Goal: Complete application form: Complete application form

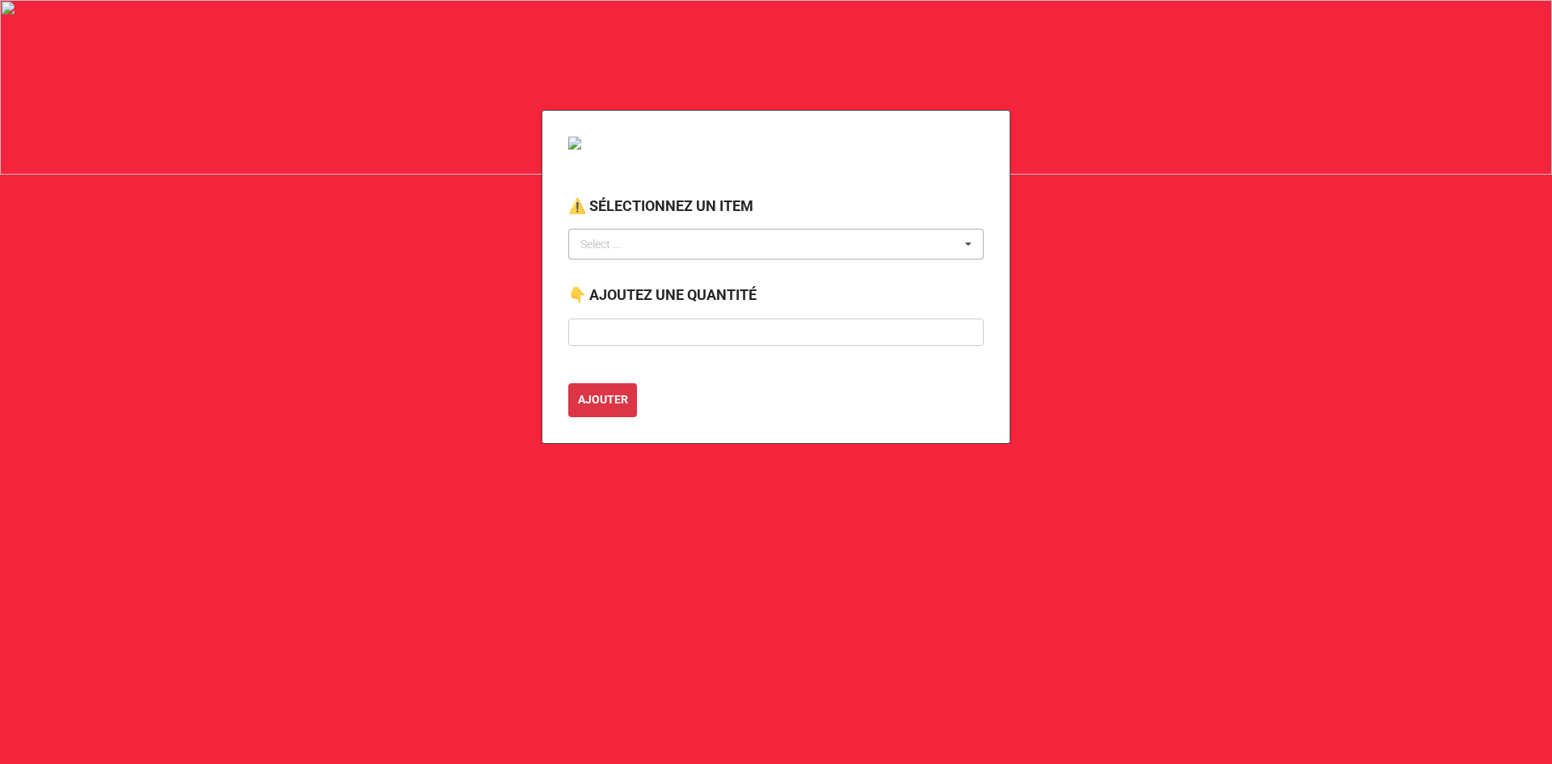
click at [592, 247] on div "Select ..." at bounding box center [611, 244] width 70 height 19
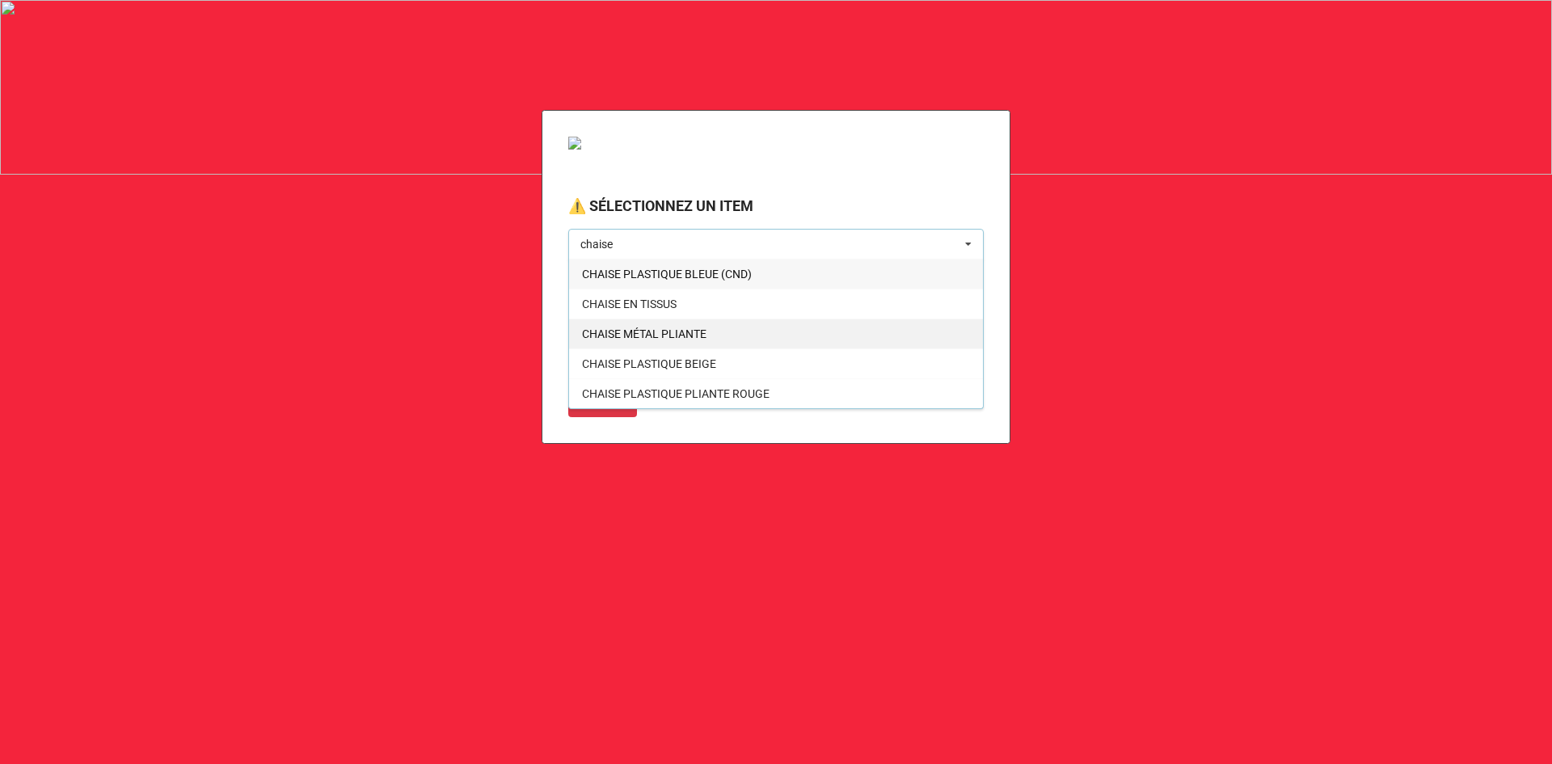
type input "chaise"
click at [665, 338] on span "CHAISE MÉTAL PLIANTE" at bounding box center [644, 333] width 124 height 13
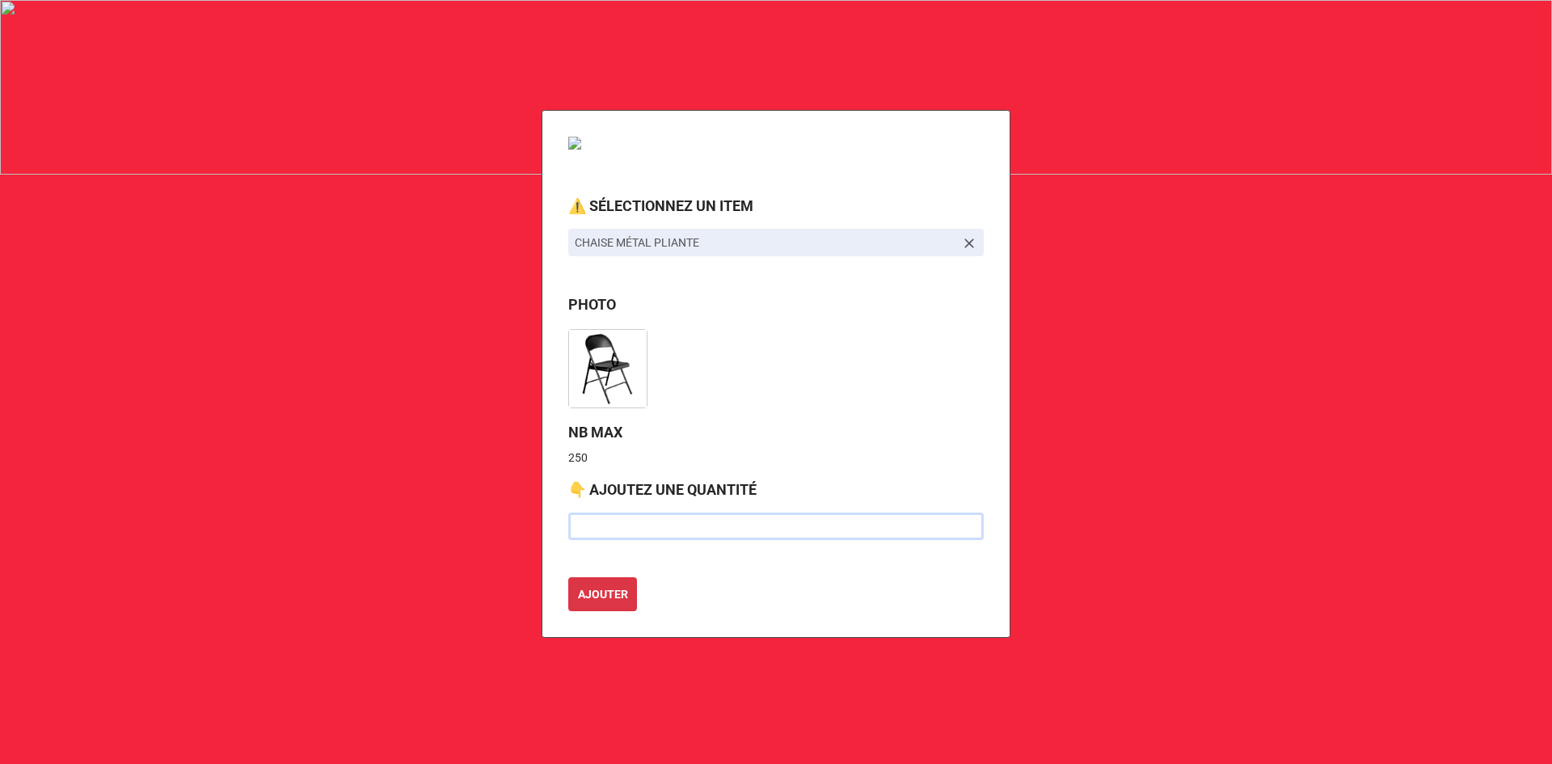
click at [663, 523] on input "text" at bounding box center [775, 525] width 415 height 27
type input "9"
click at [628, 523] on input "text" at bounding box center [775, 525] width 415 height 27
type input "100"
click at [568, 577] on button "AJOUTER" at bounding box center [602, 594] width 69 height 34
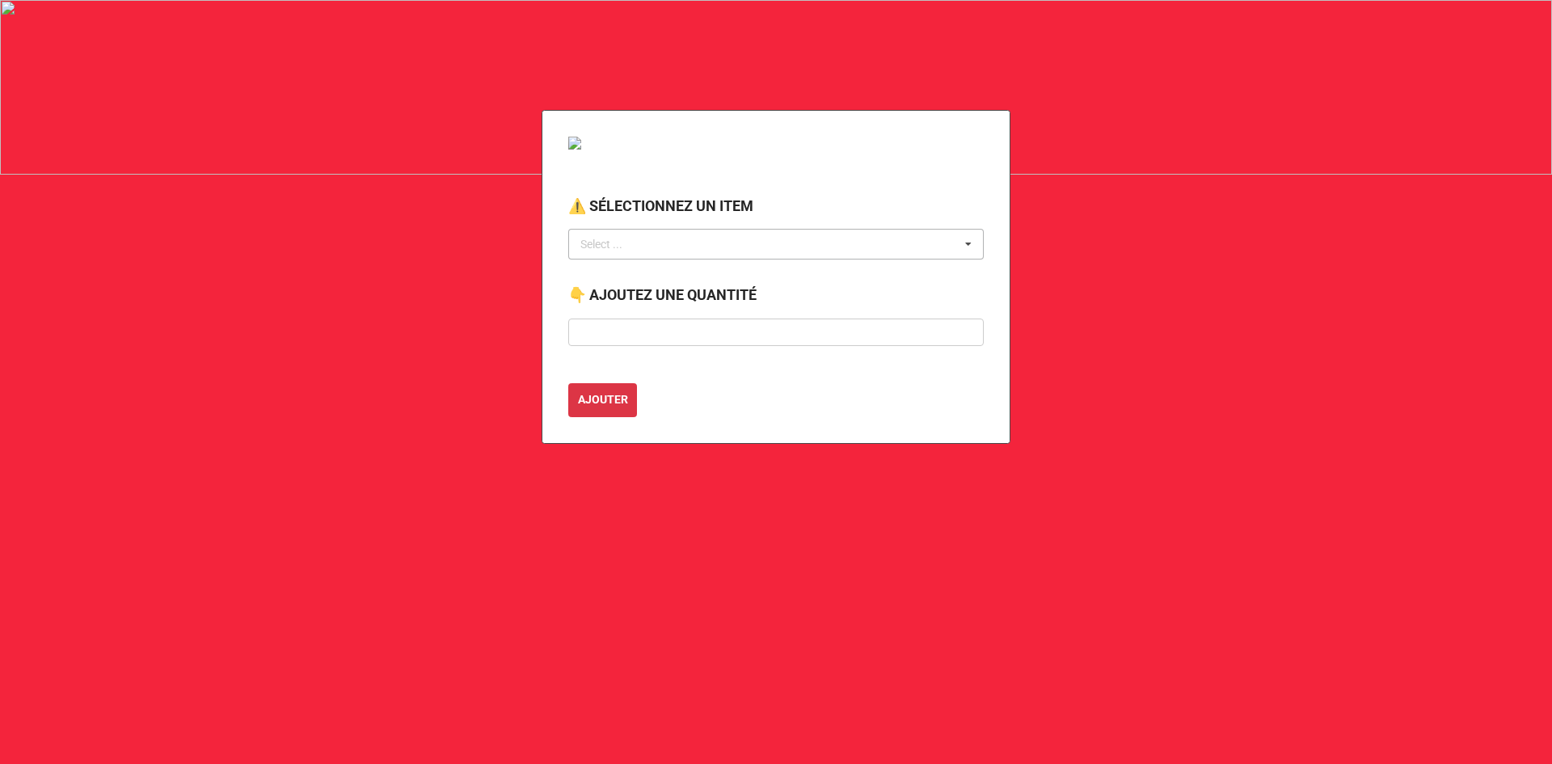
click at [638, 242] on div "Select ..." at bounding box center [611, 244] width 70 height 19
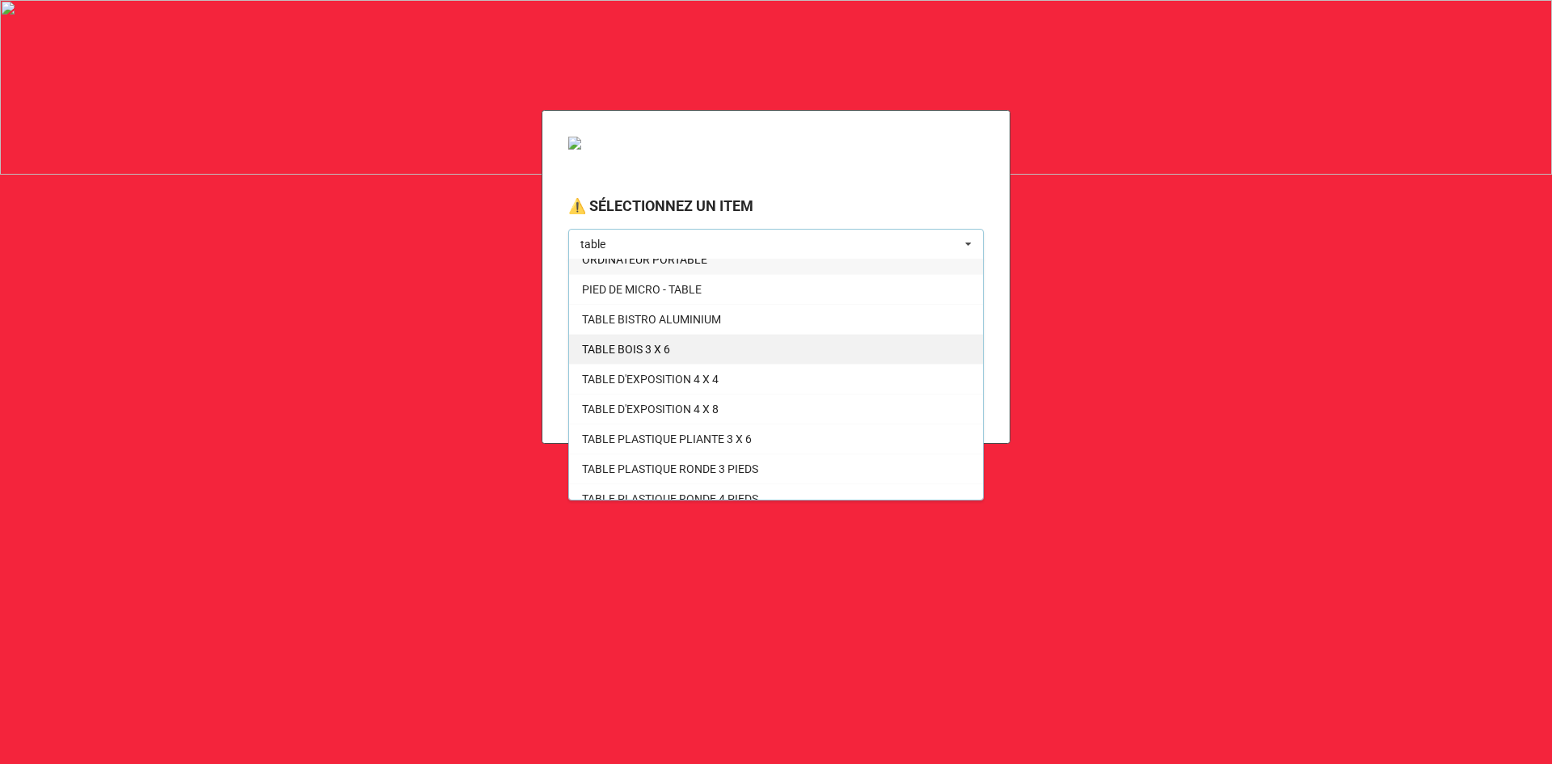
scroll to position [28, 0]
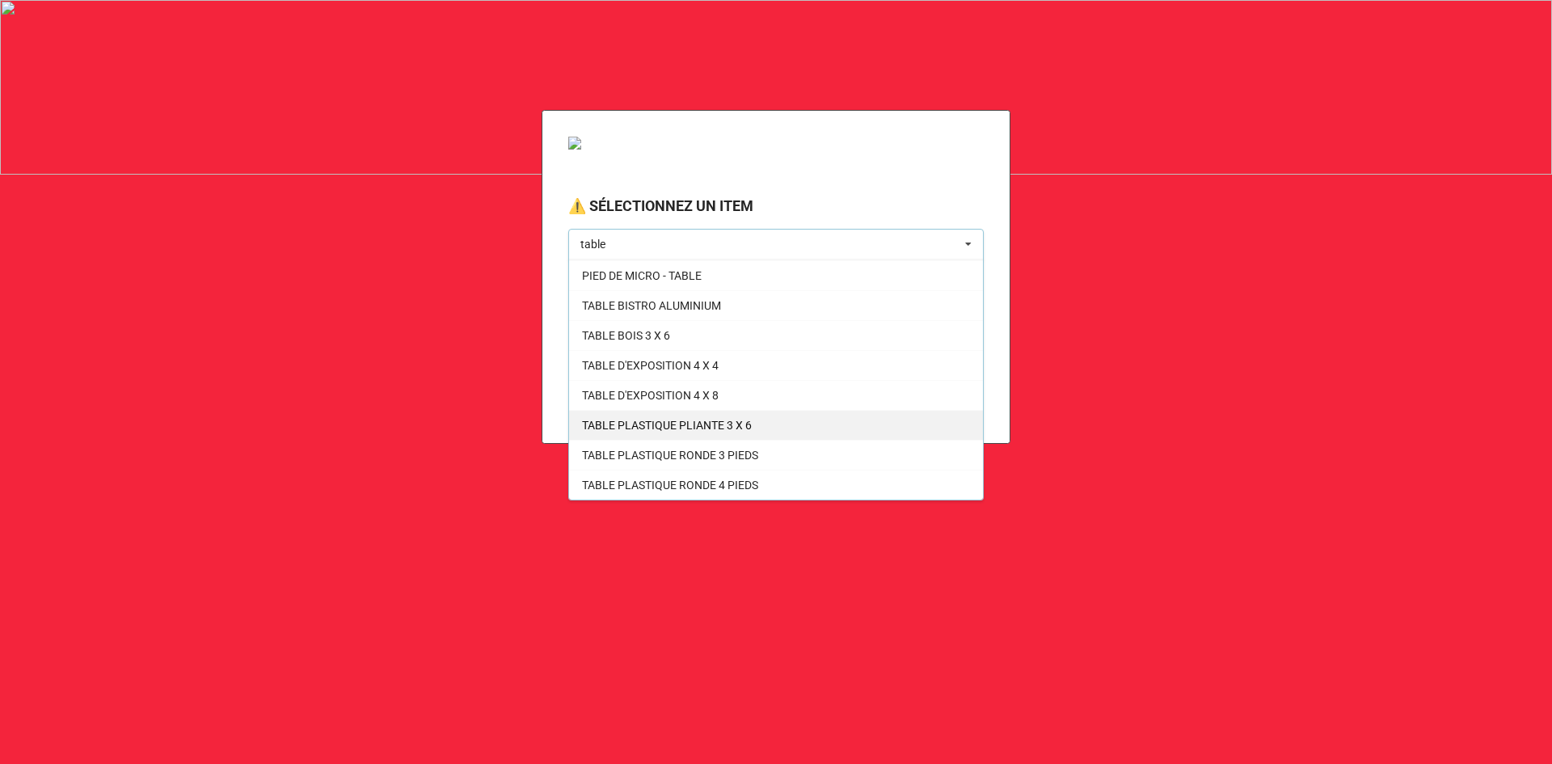
type input "table"
click at [692, 416] on div "TABLE PLASTIQUE PLIANTE 3 X 6" at bounding box center [776, 425] width 414 height 30
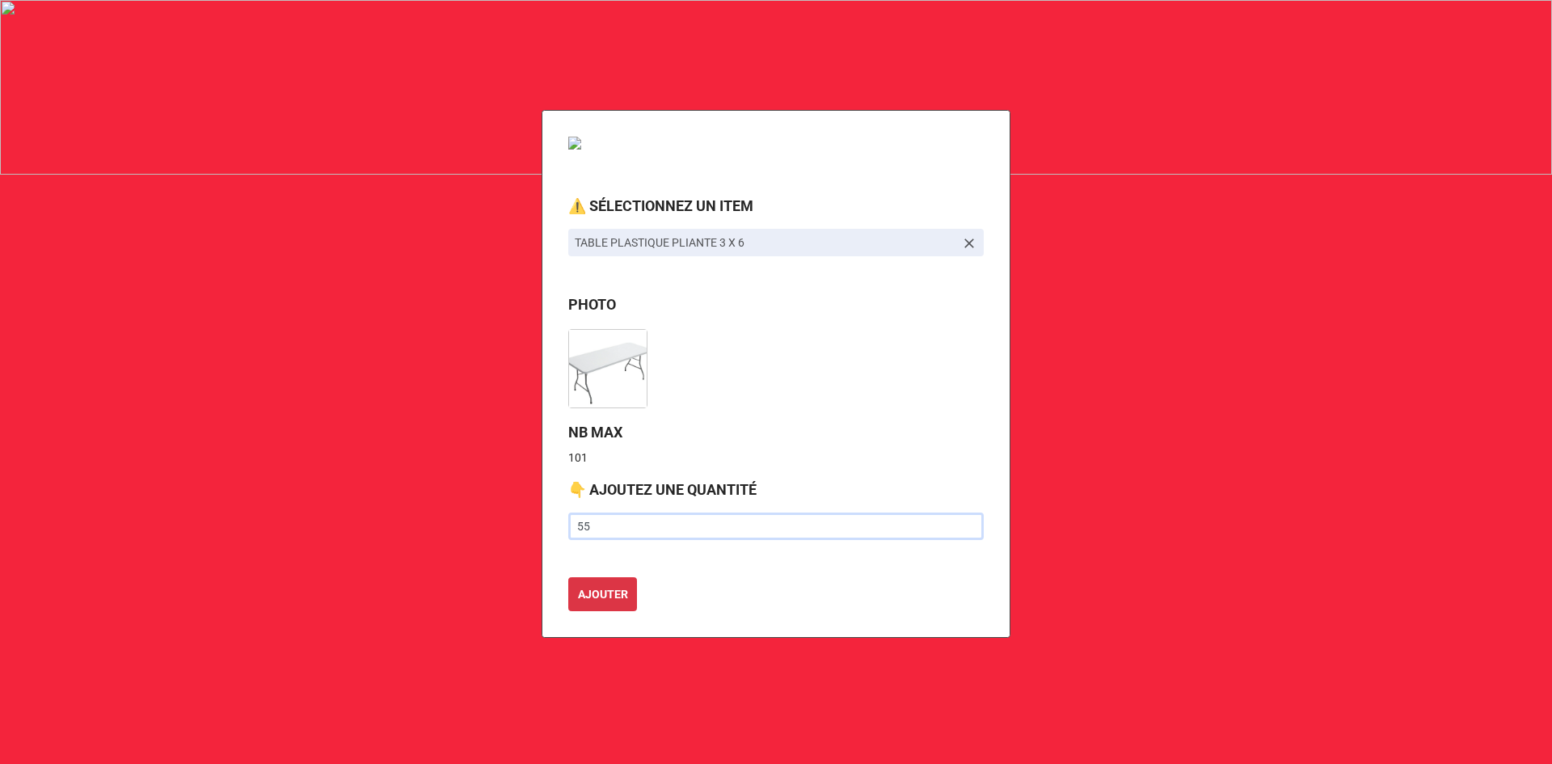
type input "55"
click at [568, 577] on button "AJOUTER" at bounding box center [602, 594] width 69 height 34
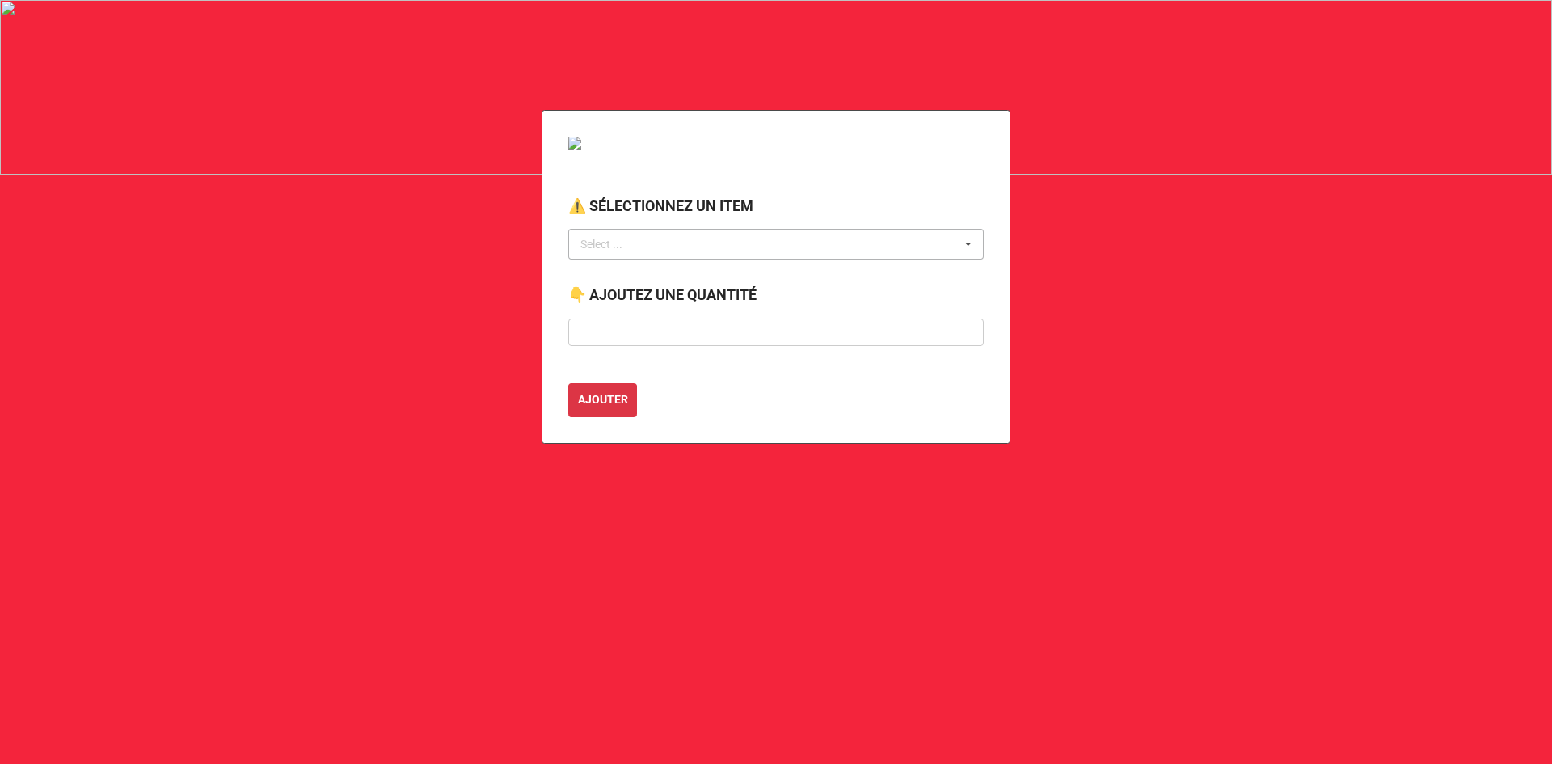
click at [633, 251] on div "Select ..." at bounding box center [611, 244] width 70 height 19
type input "trans"
click at [636, 277] on span "REQUÊTE DE TRANSPORT" at bounding box center [647, 274] width 131 height 13
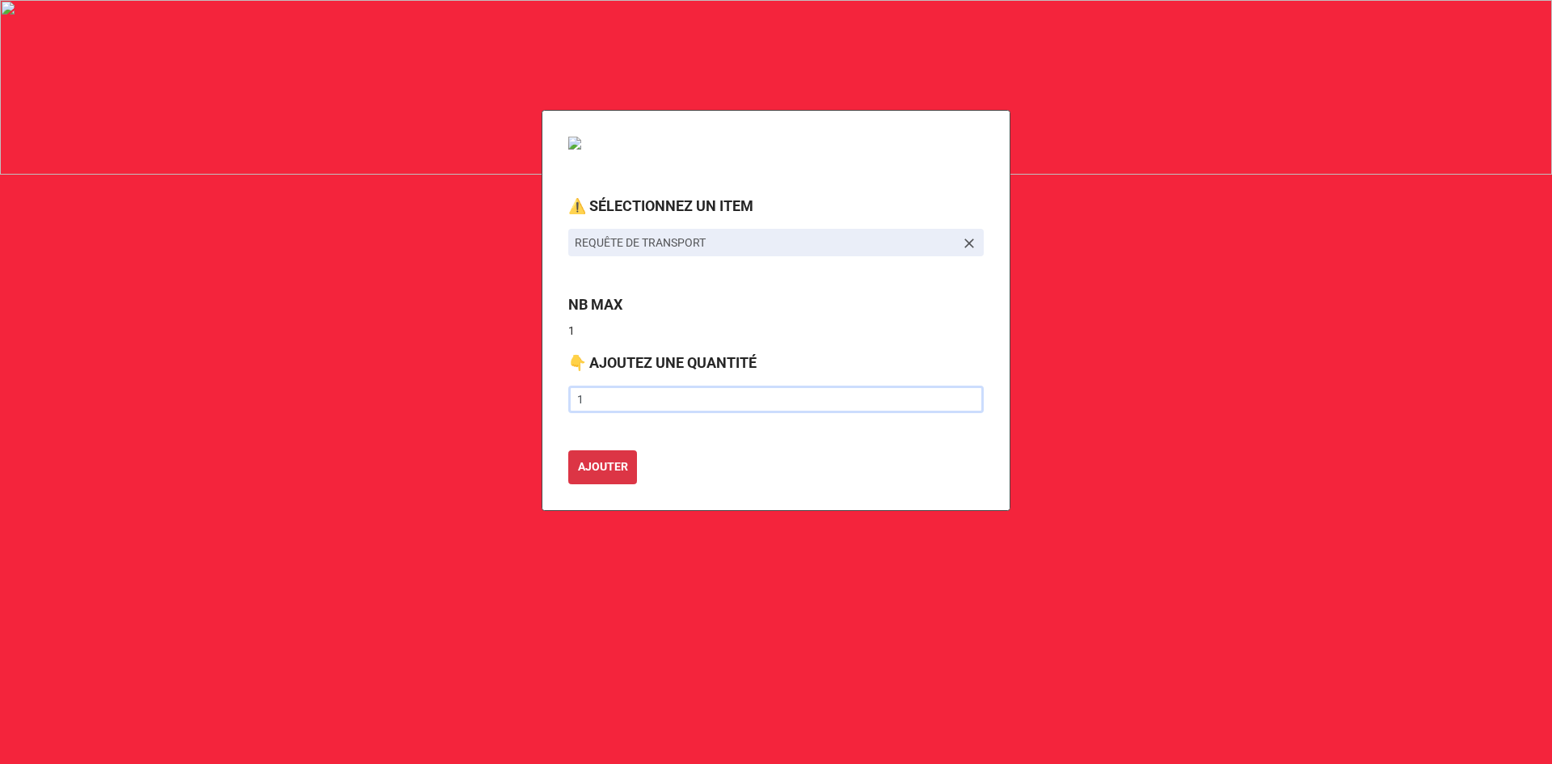
type input "1"
click at [568, 450] on button "AJOUTER" at bounding box center [602, 467] width 69 height 34
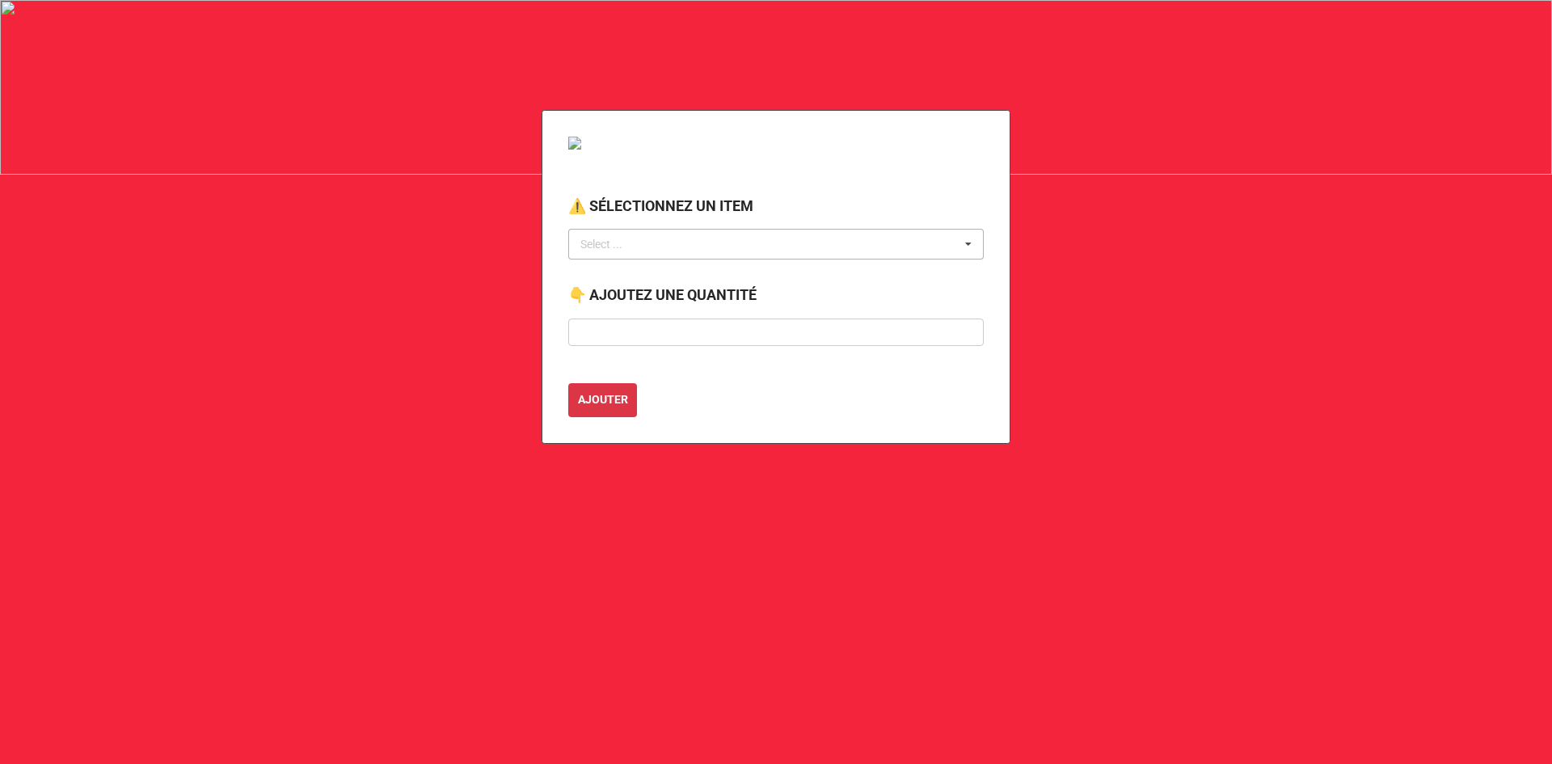
click at [616, 251] on div "Select ..." at bounding box center [611, 244] width 70 height 19
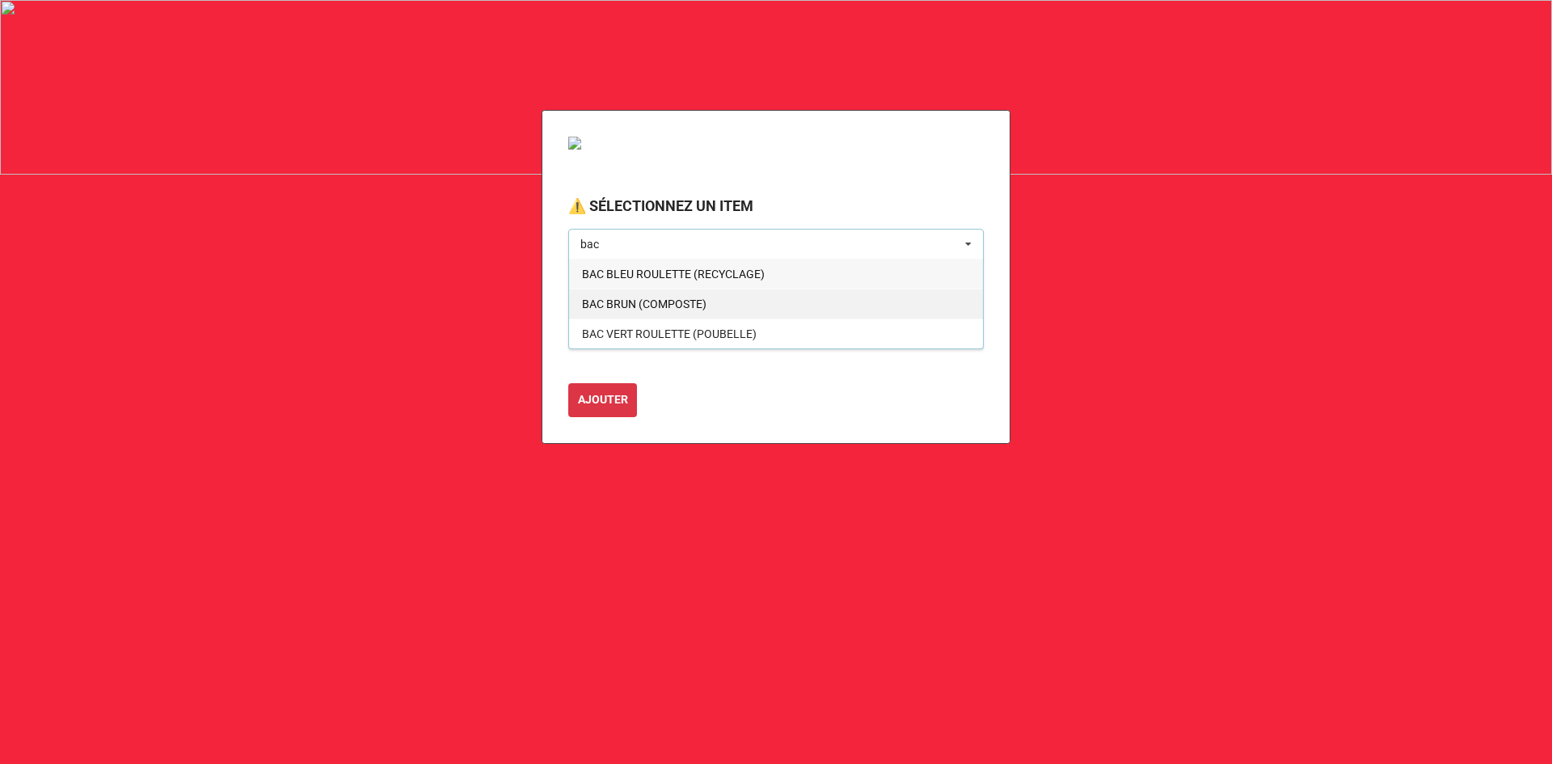
type input "bac"
click at [663, 300] on span "BAC BRUN (COMPOSTE)" at bounding box center [644, 303] width 124 height 13
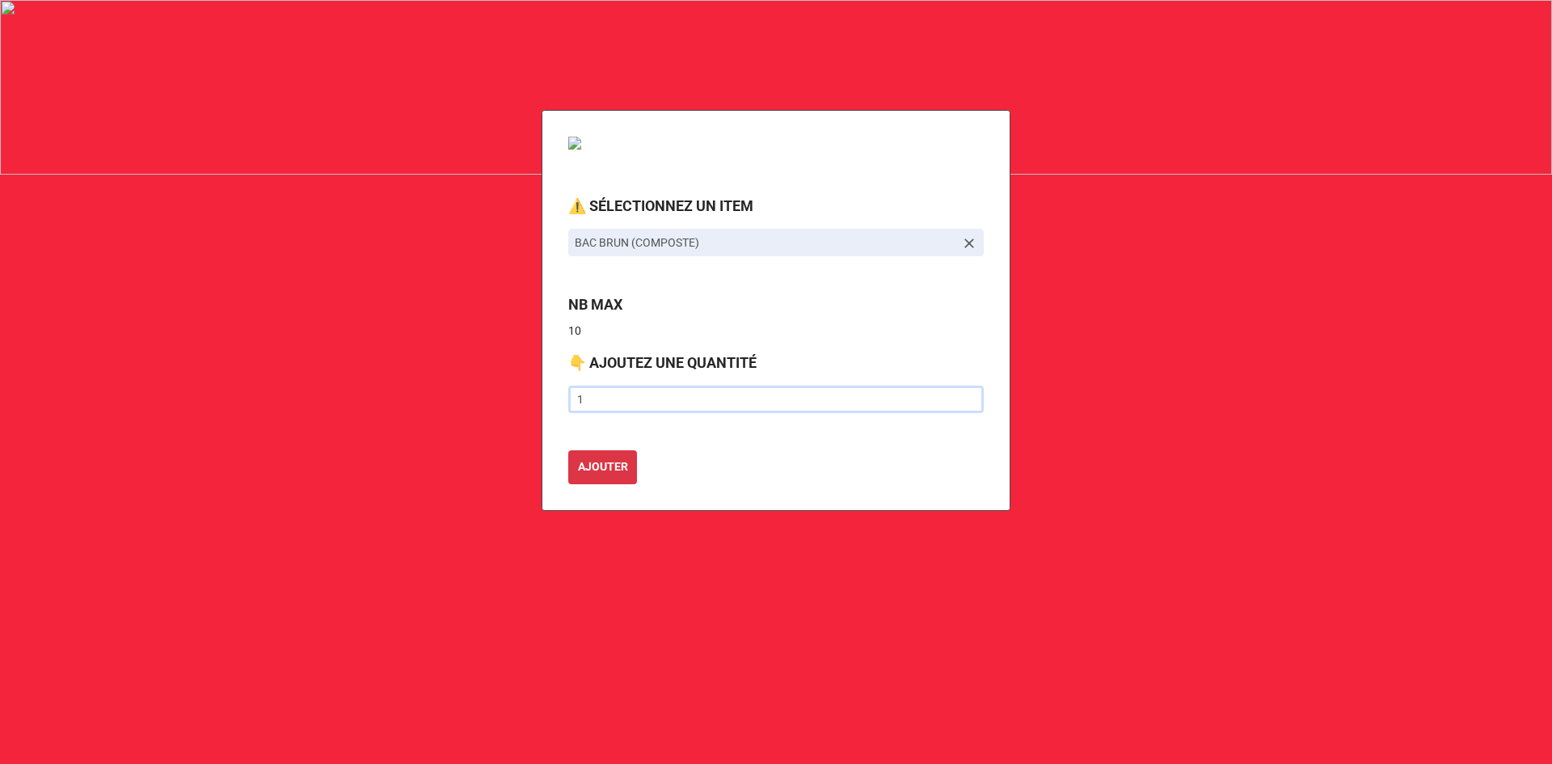
type input "1"
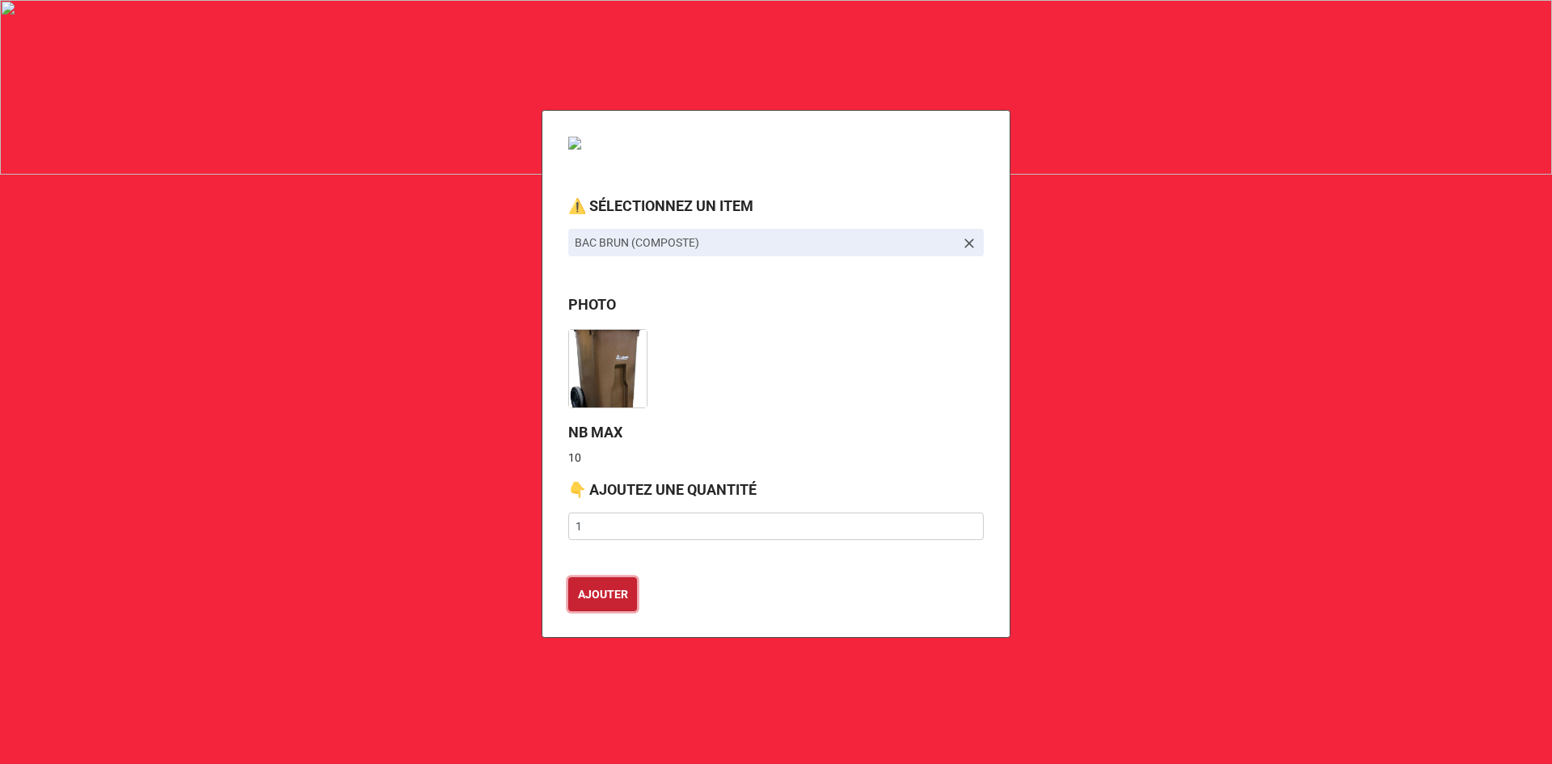
click at [568, 577] on button "AJOUTER" at bounding box center [602, 594] width 69 height 34
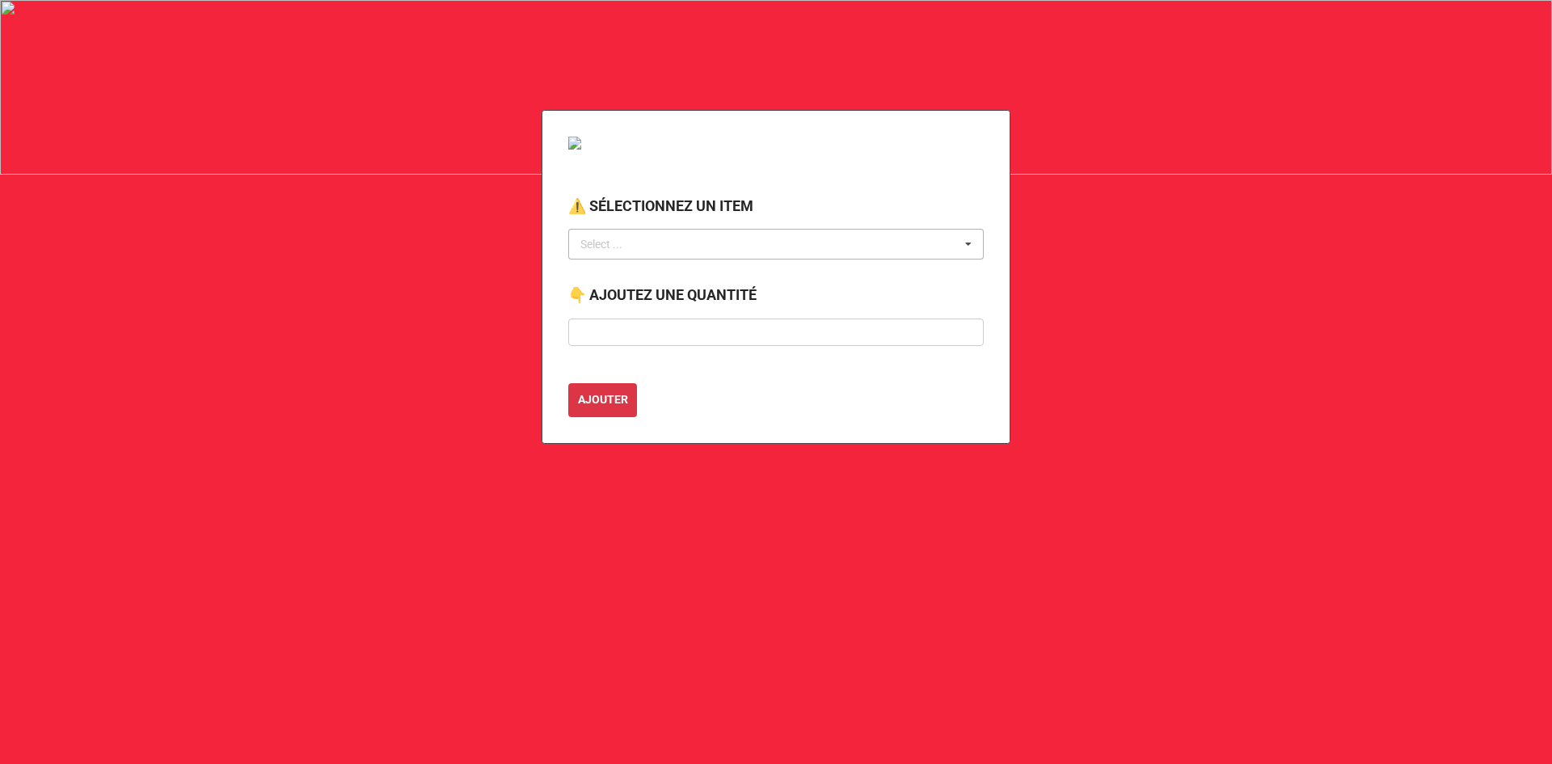
click at [656, 247] on div "Select ... No results found." at bounding box center [775, 244] width 415 height 31
type input "c"
type input "orang"
click at [627, 276] on span "CÔNE ORANGE 12 POUCES" at bounding box center [651, 274] width 138 height 13
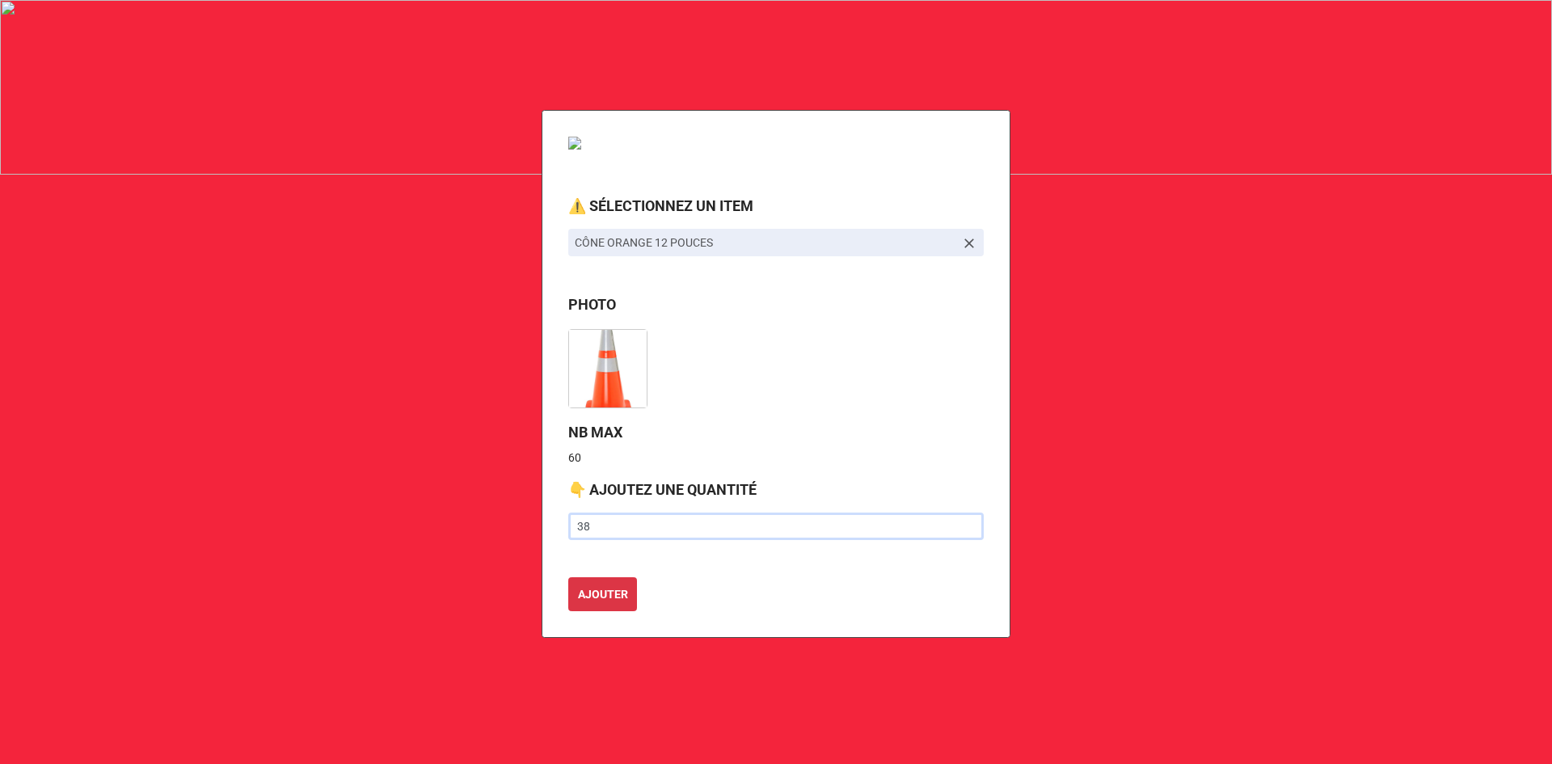
type input "38"
click at [568, 577] on button "AJOUTER" at bounding box center [602, 594] width 69 height 34
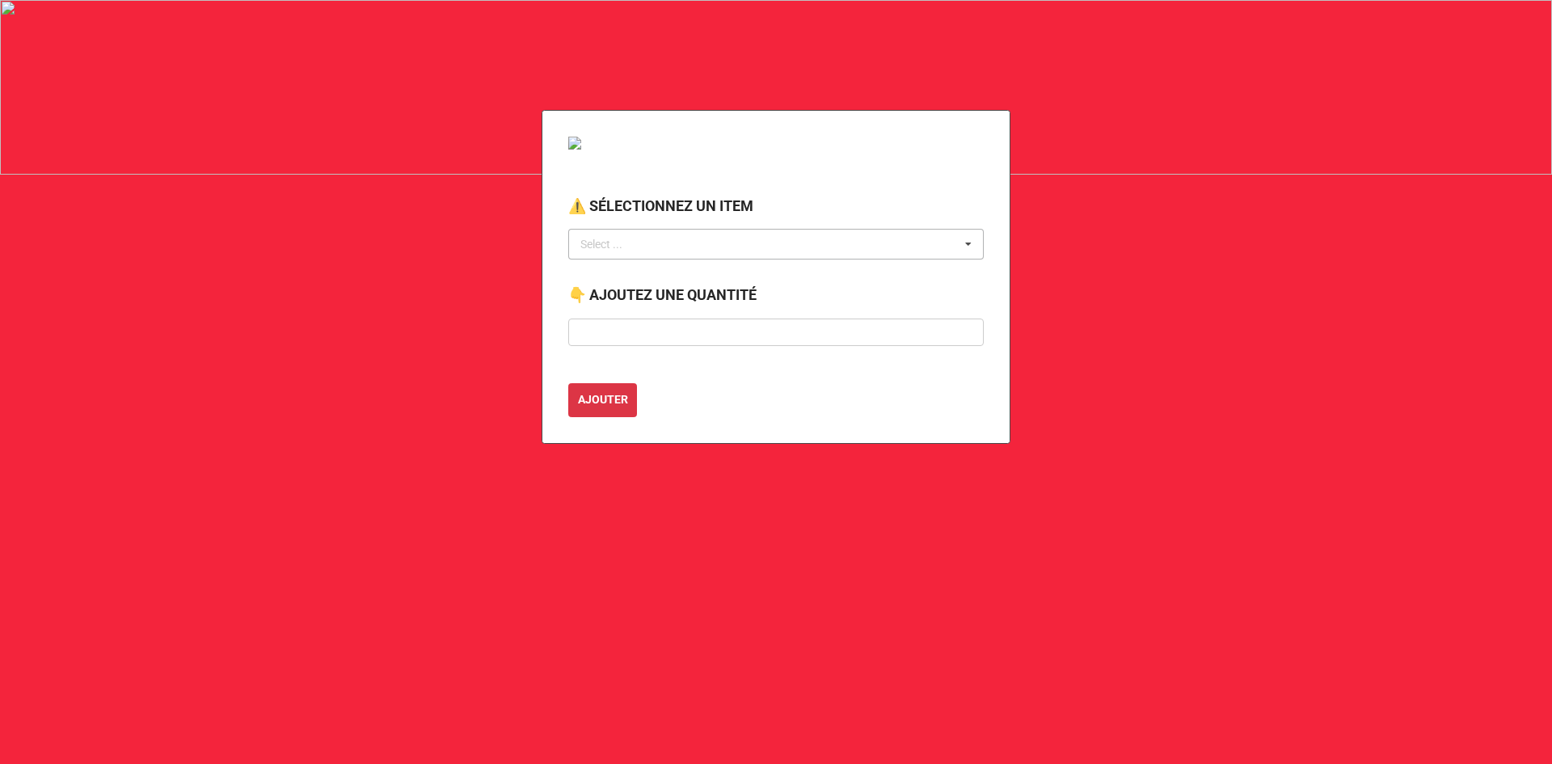
click at [610, 247] on div "Select ..." at bounding box center [611, 244] width 70 height 19
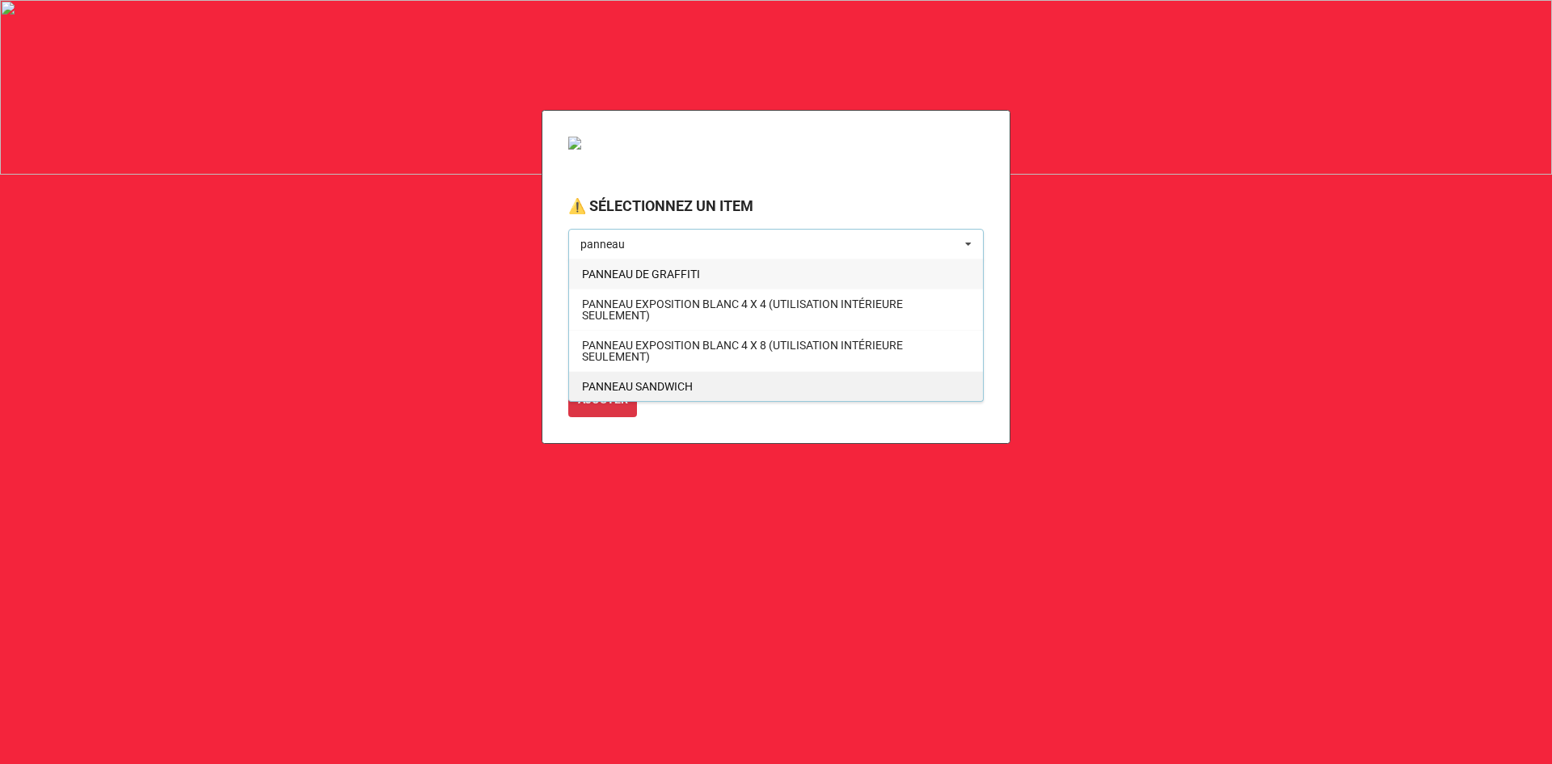
type input "panneau"
click at [676, 371] on div "PANNEAU SANDWICH" at bounding box center [776, 386] width 414 height 30
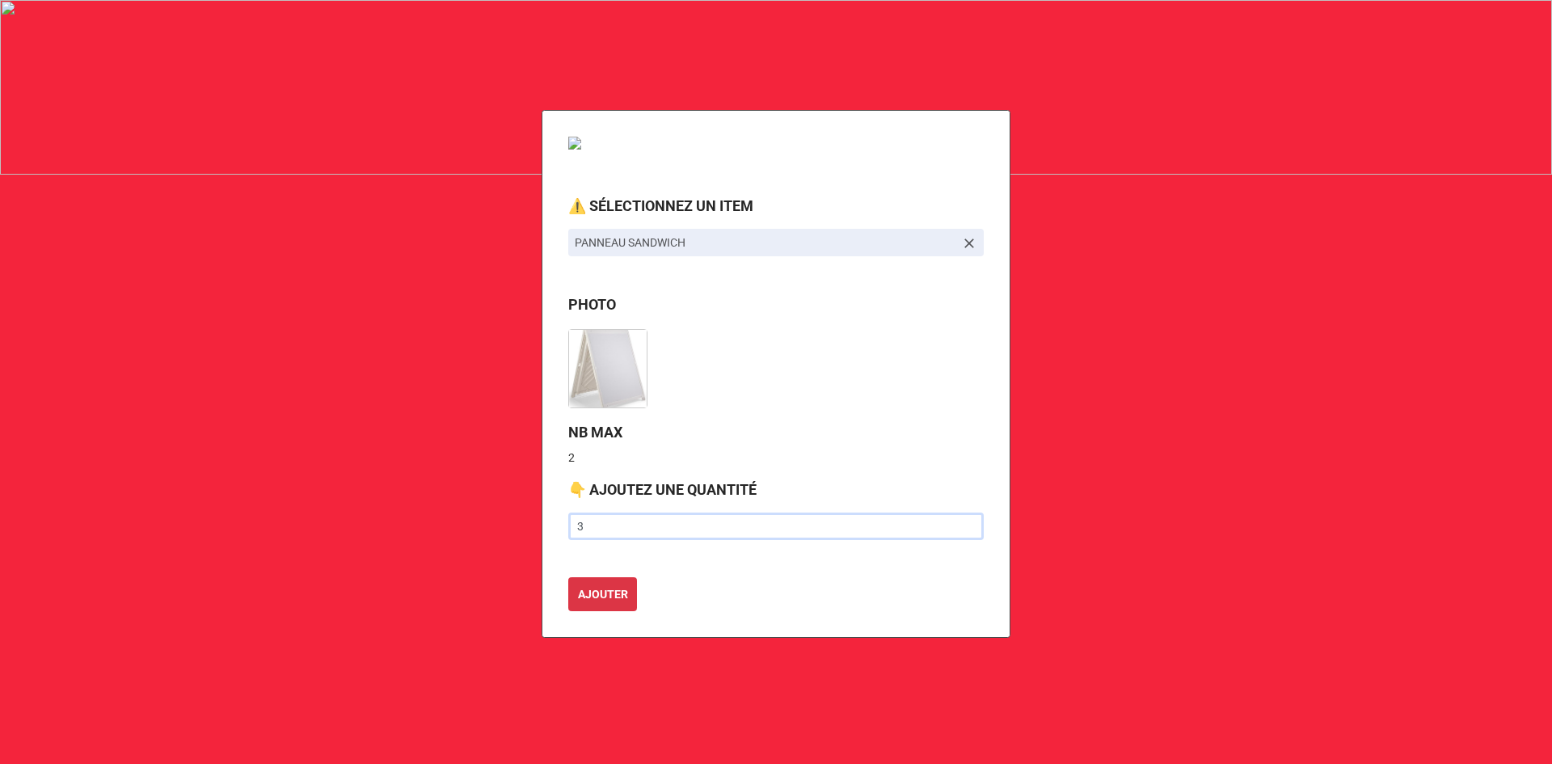
type input "3"
click at [568, 577] on button "AJOUTER" at bounding box center [602, 594] width 69 height 34
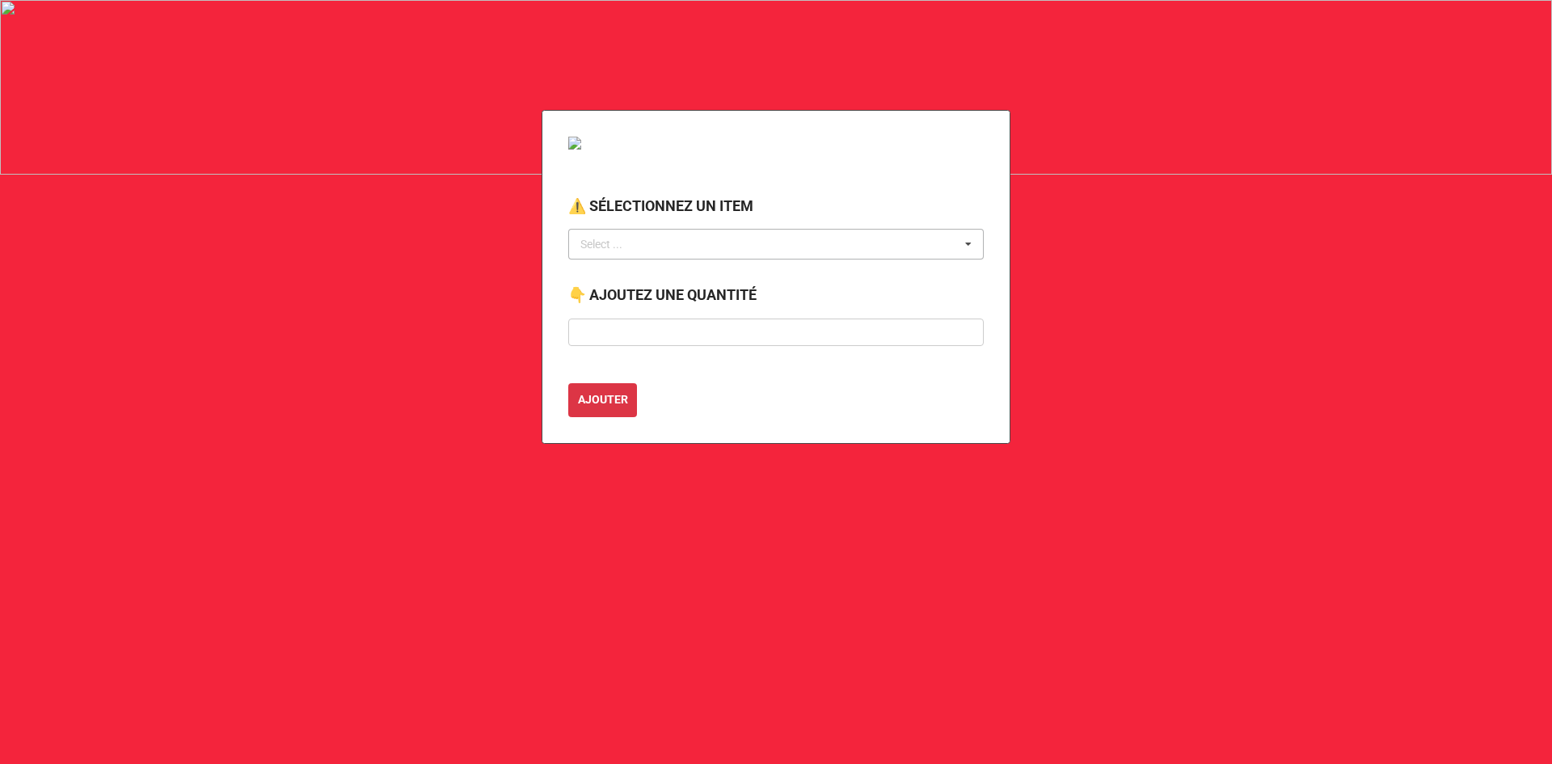
click at [671, 238] on div "Select ... No results found." at bounding box center [775, 244] width 415 height 31
type input "barri"
click at [661, 276] on span "BARRIÈRE ANTI-ÉMEUTE 8 PIEDS" at bounding box center [666, 274] width 168 height 13
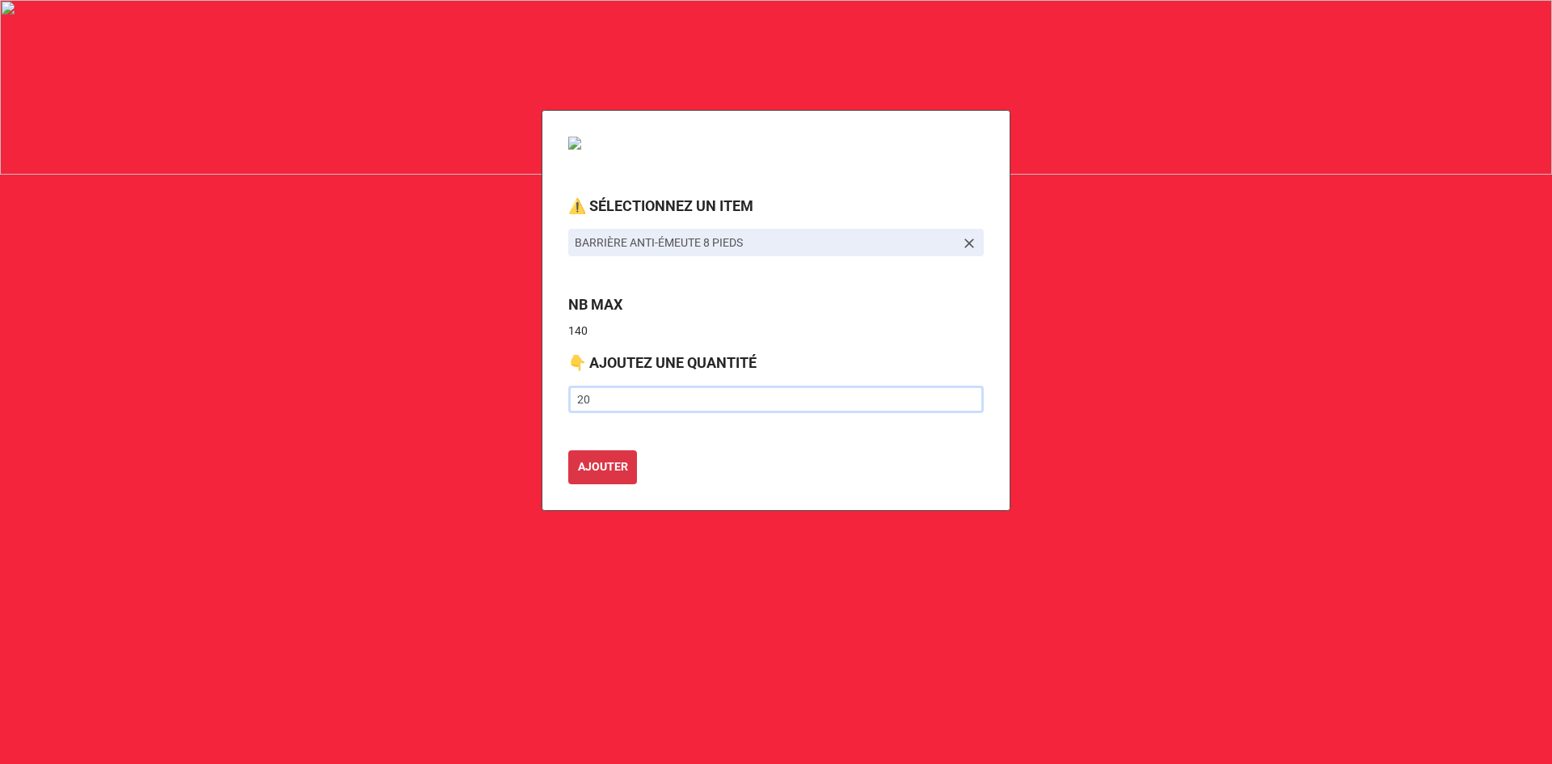
type input "20"
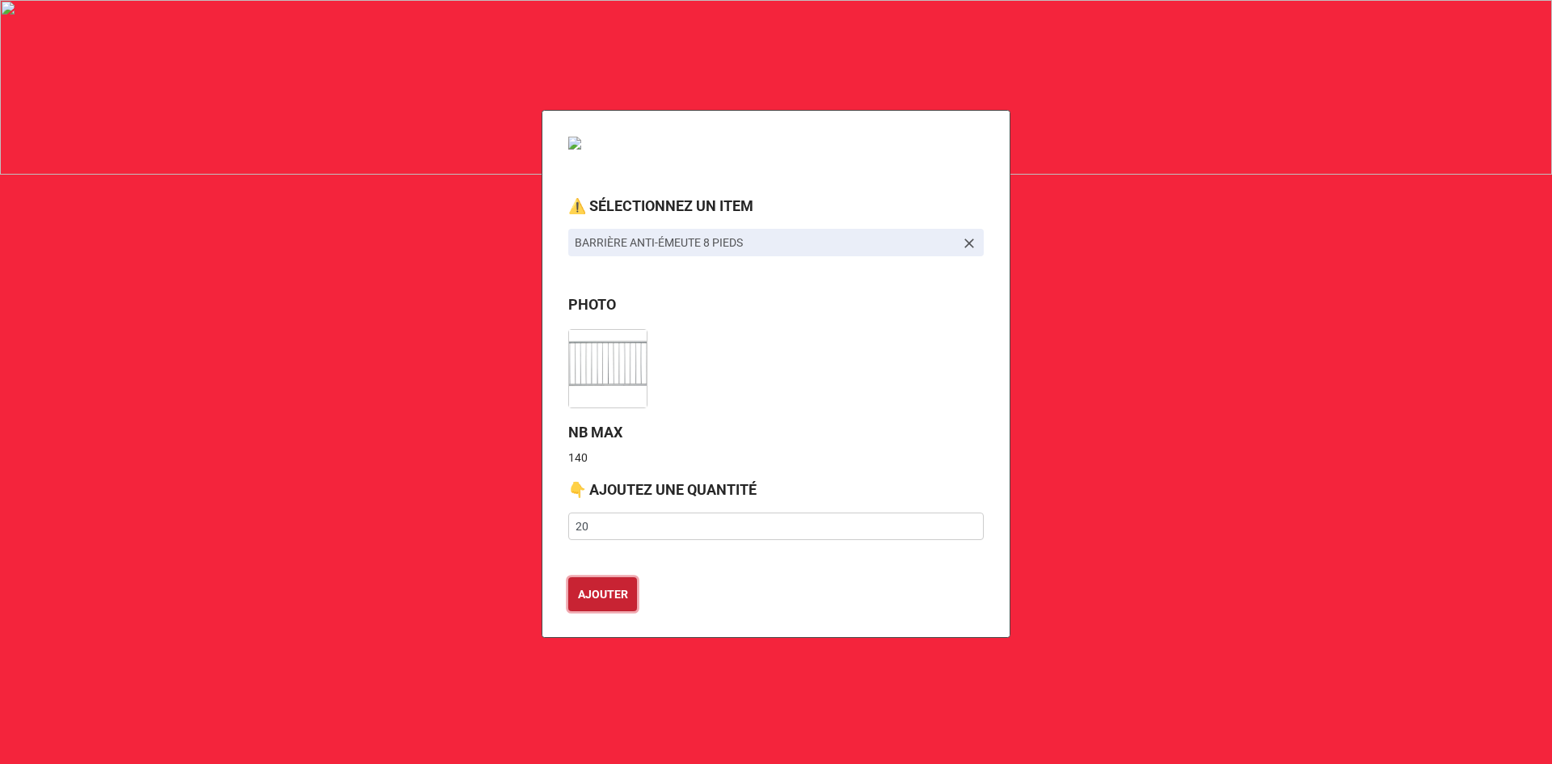
click at [568, 577] on button "AJOUTER" at bounding box center [602, 594] width 69 height 34
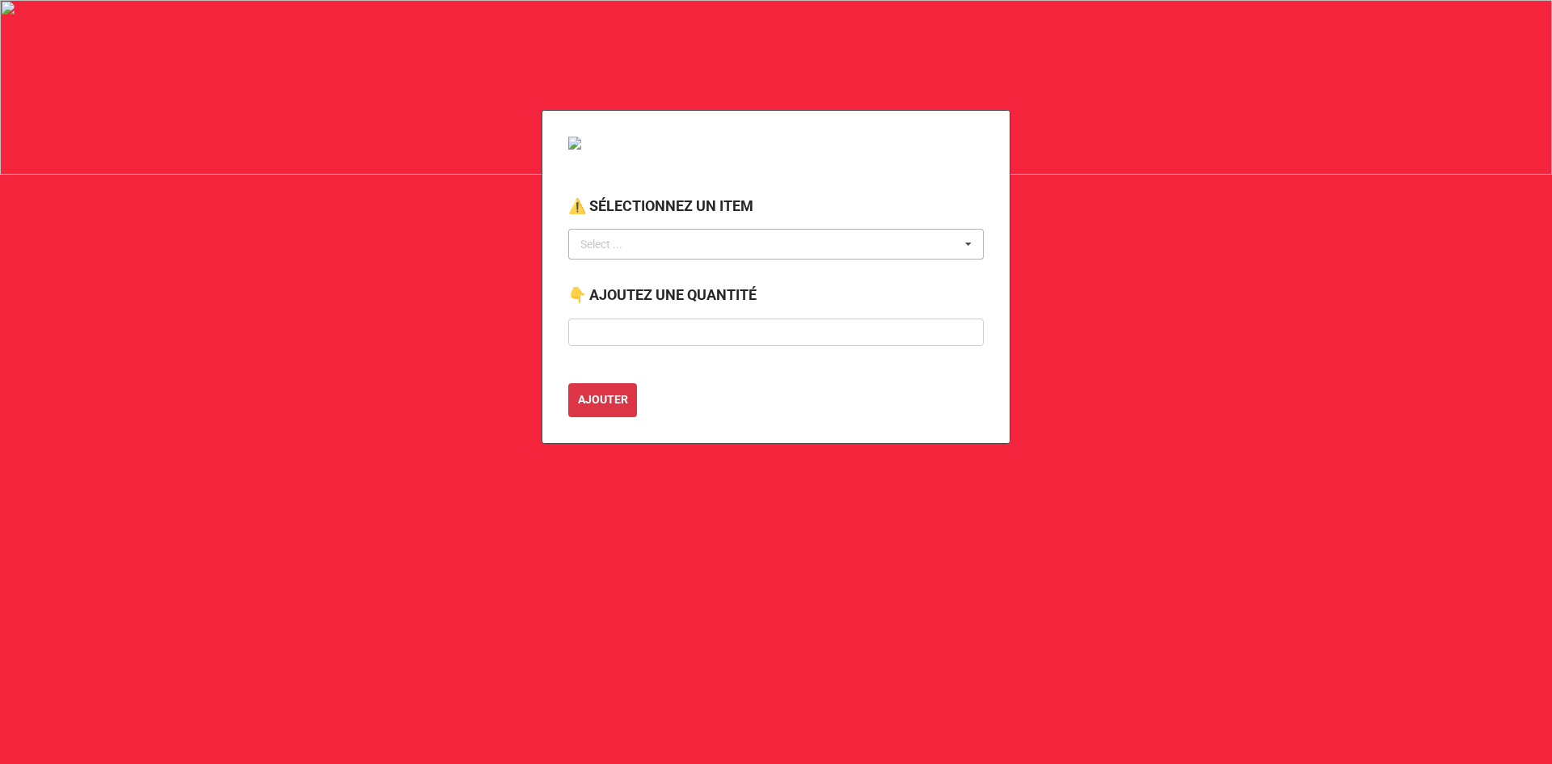
click at [612, 236] on div "Select ..." at bounding box center [611, 244] width 70 height 19
type input "telesp"
click at [626, 278] on span "TELESPAR (POTEAU POUR SIGNALISATION)" at bounding box center [693, 274] width 223 height 13
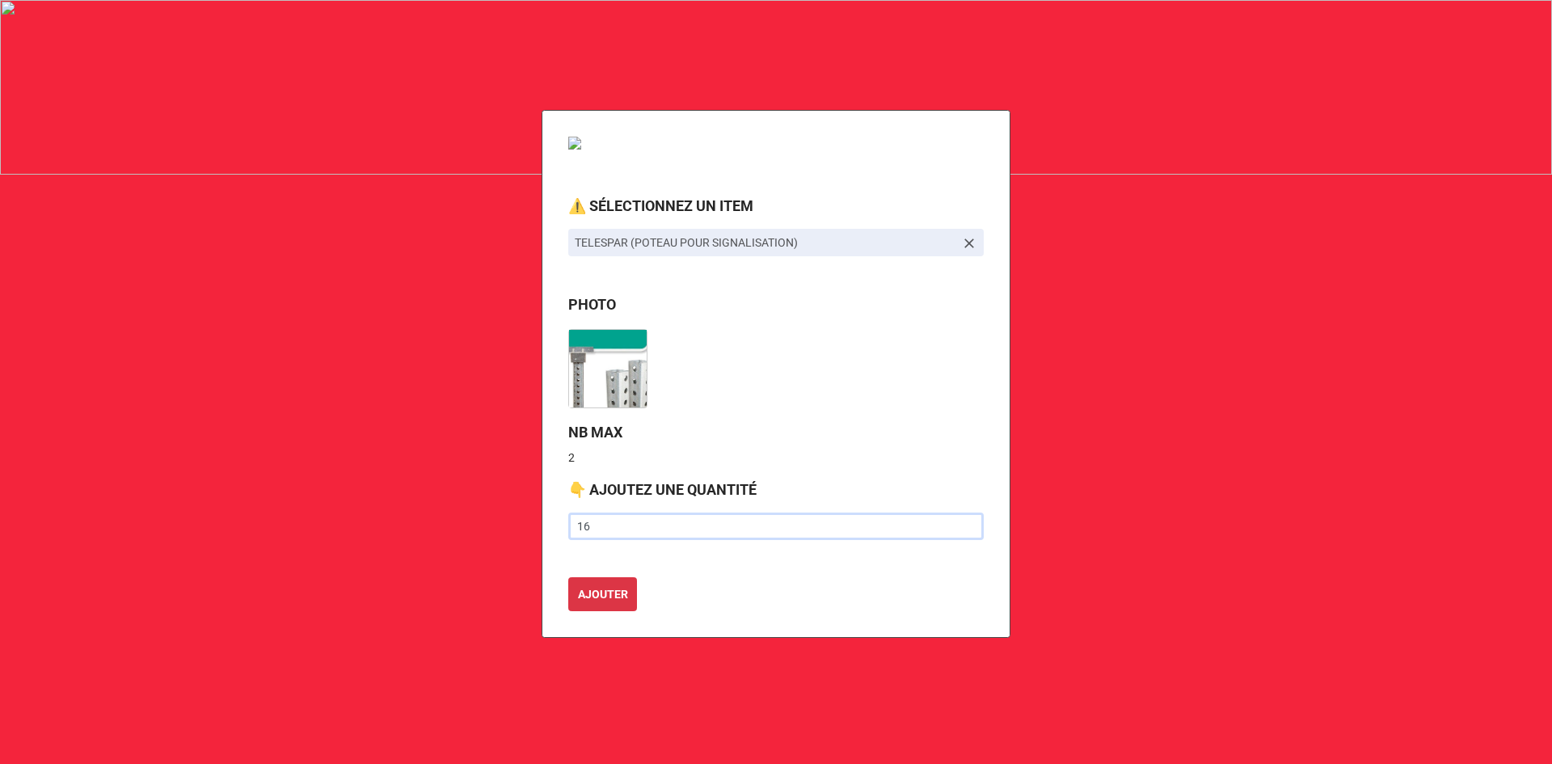
type input "16"
click at [568, 577] on button "AJOUTER" at bounding box center [602, 594] width 69 height 34
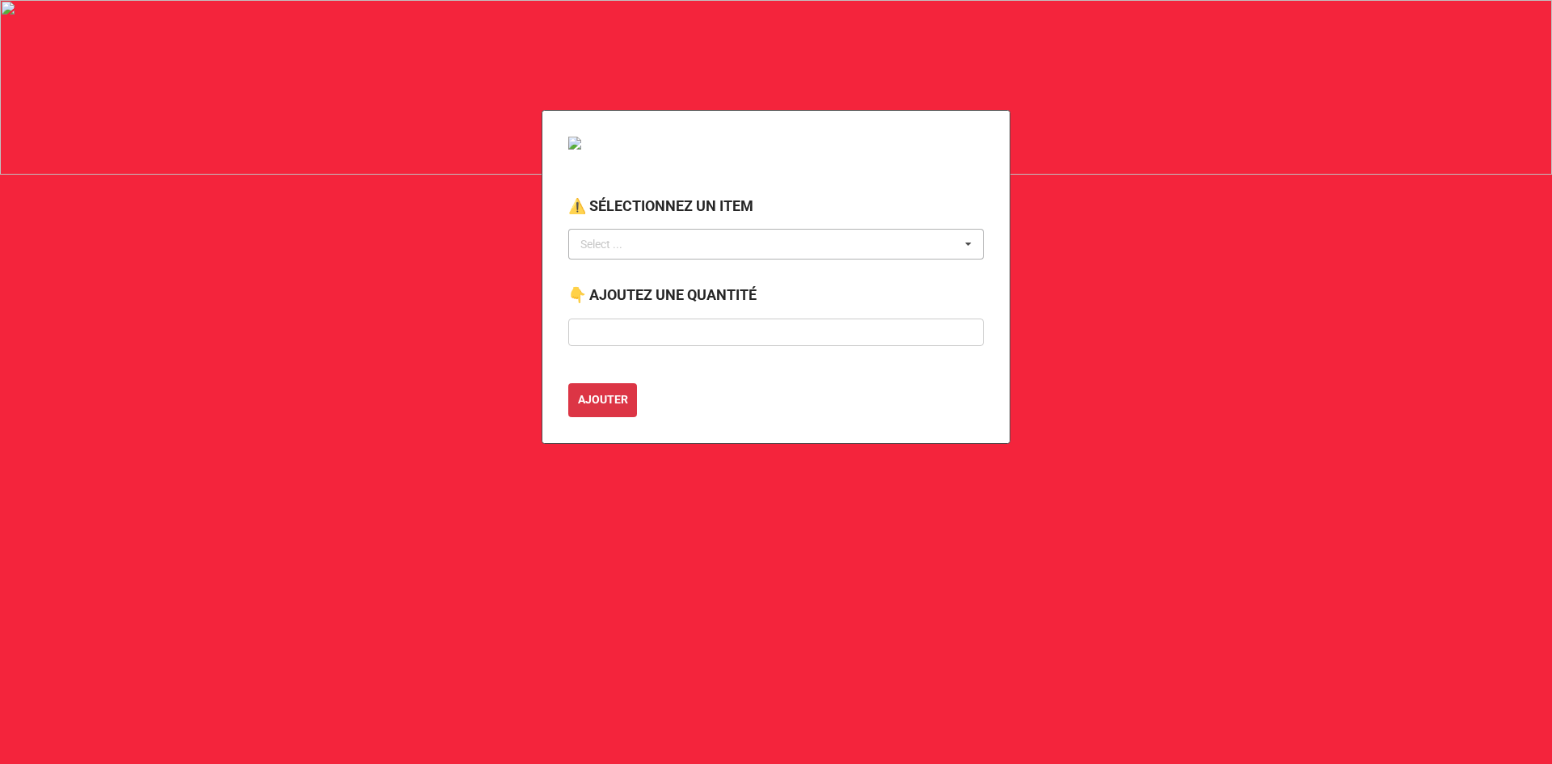
click at [632, 244] on div "Select ..." at bounding box center [611, 244] width 70 height 19
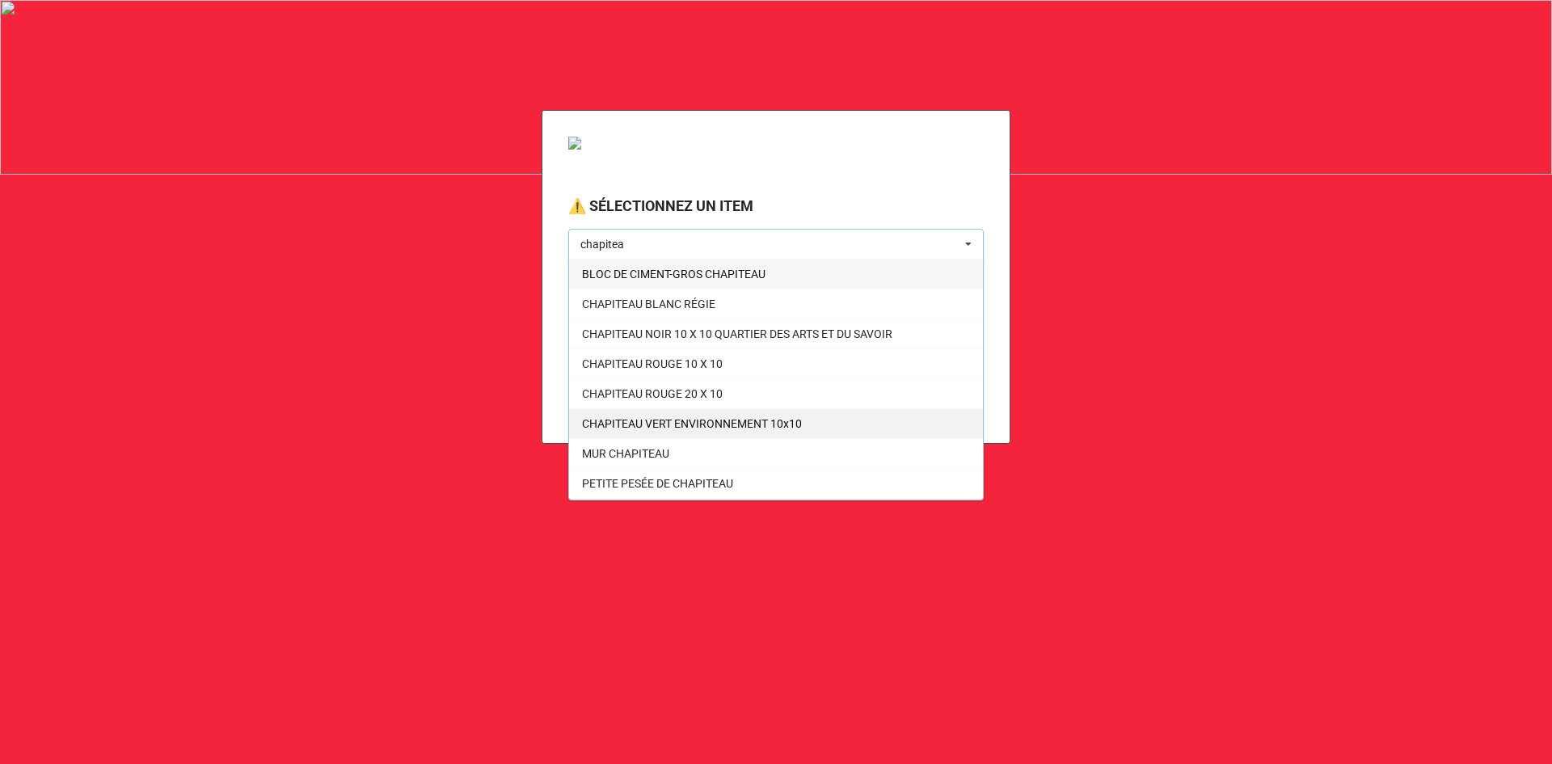
type input "chapitea"
click at [696, 425] on span "CHAPITEAU VERT ENVIRONNEMENT 10x10" at bounding box center [692, 423] width 220 height 13
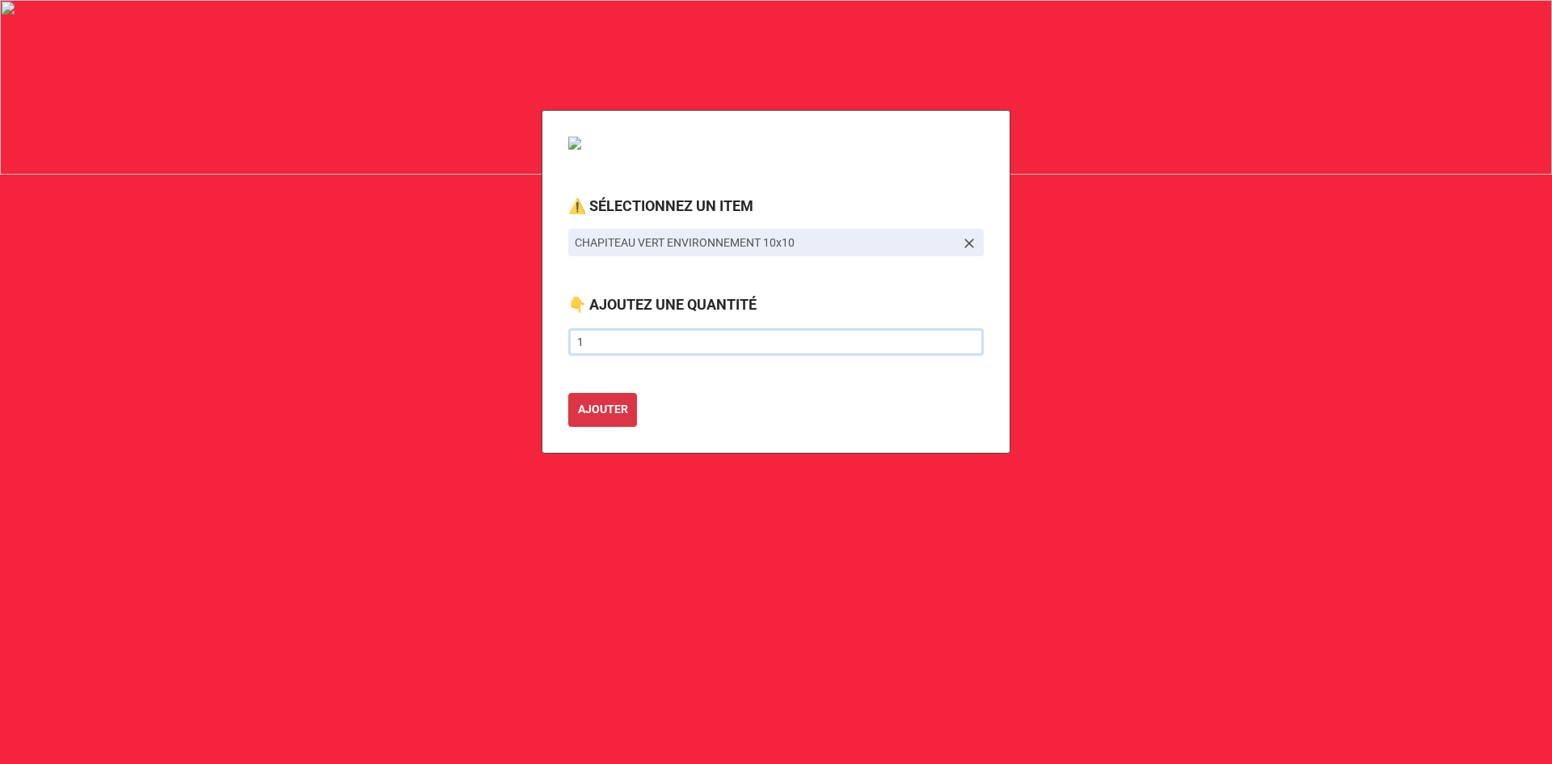
type input "1"
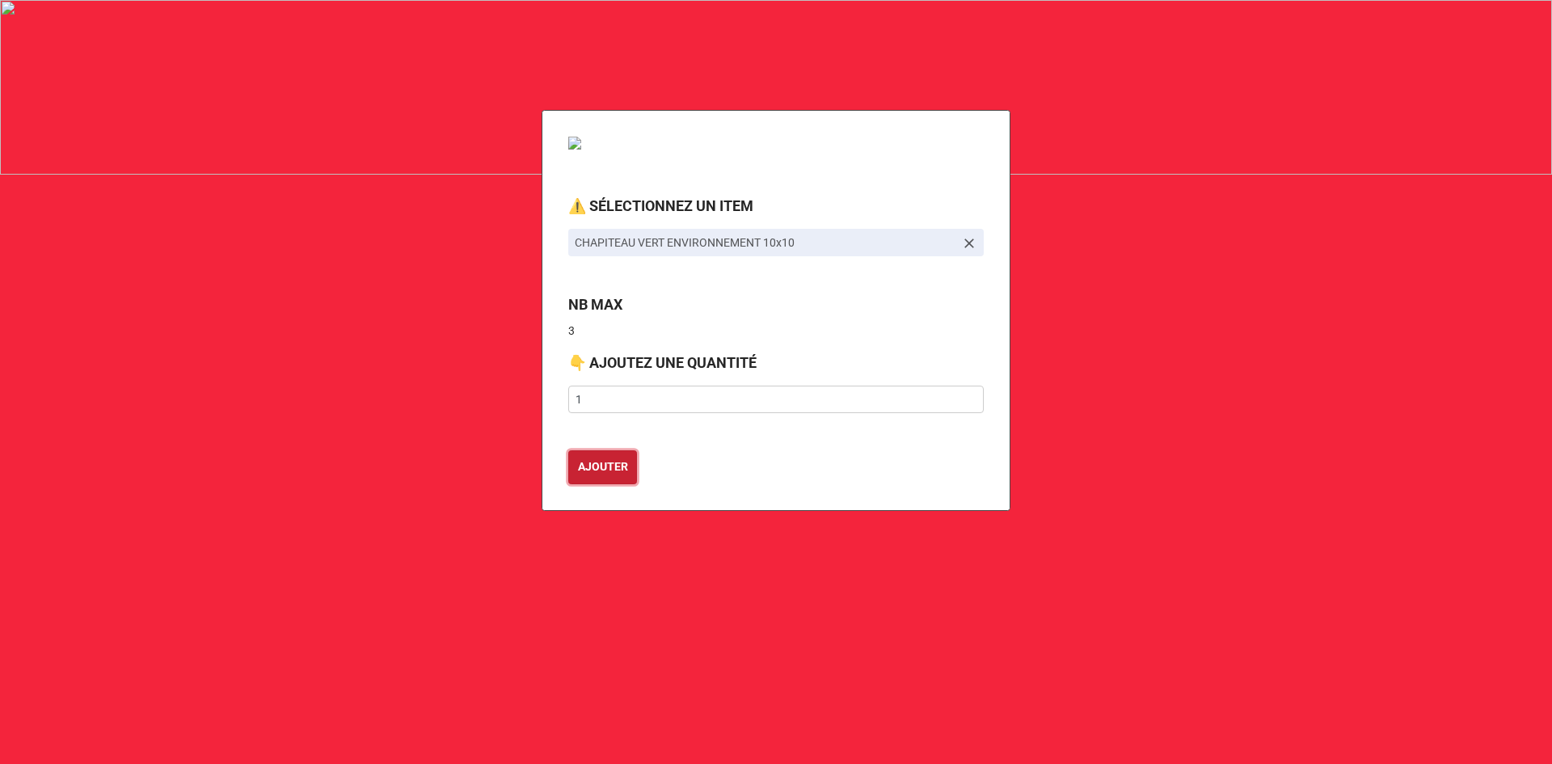
click at [568, 450] on button "AJOUTER" at bounding box center [602, 467] width 69 height 34
